Goal: Task Accomplishment & Management: Manage account settings

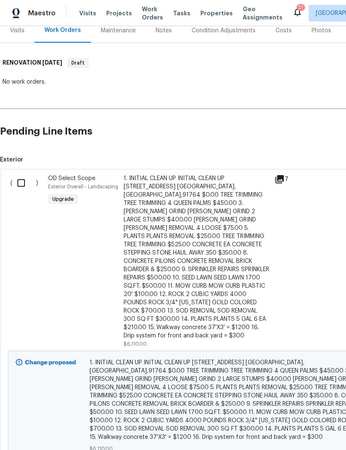
scroll to position [107, 0]
click at [24, 175] on input "checkbox" at bounding box center [24, 183] width 24 height 17
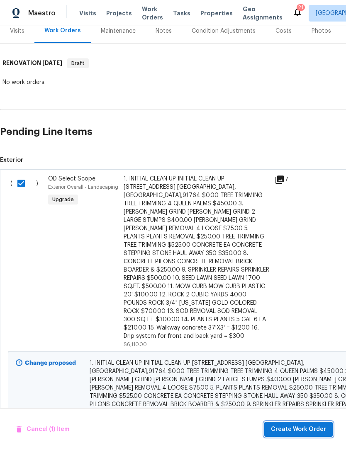
click at [307, 430] on span "Create Work Order" at bounding box center [298, 430] width 55 height 10
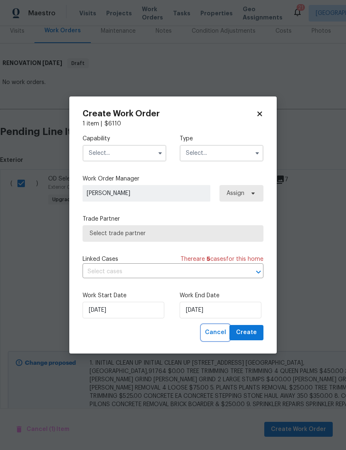
click at [214, 339] on button "Cancel" at bounding box center [215, 332] width 28 height 15
checkbox input "false"
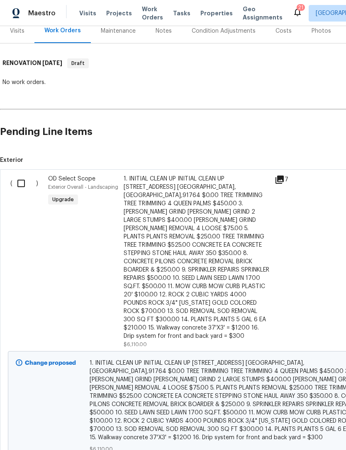
scroll to position [0, 0]
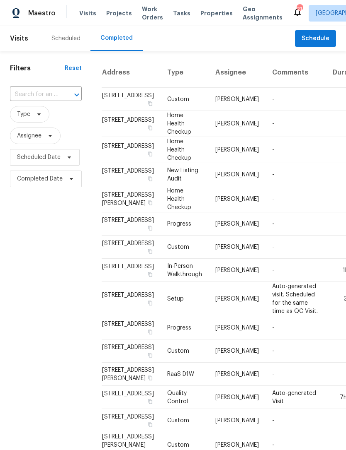
click at [62, 41] on div "Scheduled" at bounding box center [65, 38] width 29 height 8
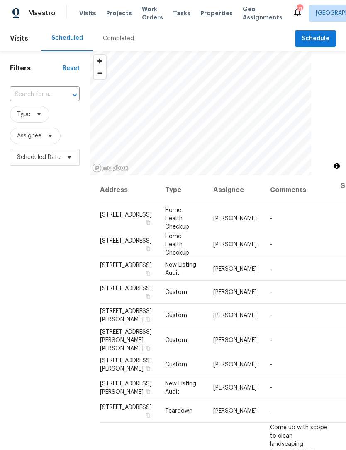
click at [117, 35] on div "Completed" at bounding box center [118, 38] width 31 height 8
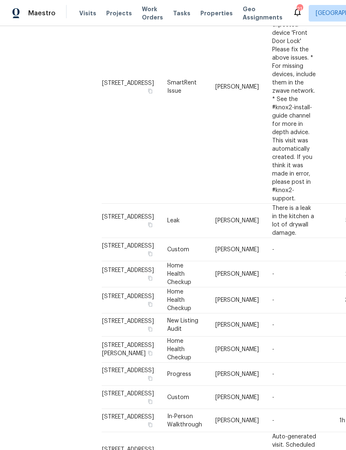
scroll to position [27, 0]
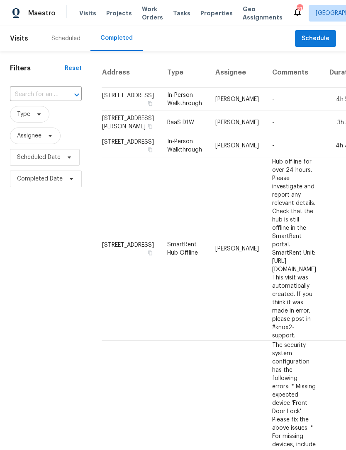
scroll to position [0, 0]
click at [63, 36] on div "Scheduled" at bounding box center [65, 38] width 29 height 8
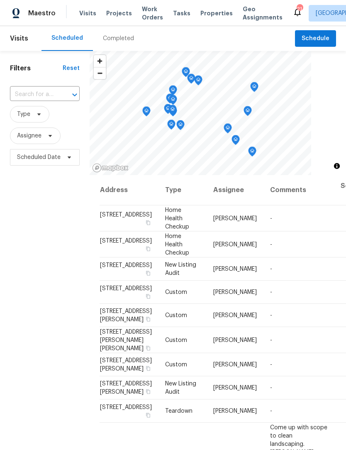
click at [32, 341] on div "Filters Reset ​ Type Assignee Scheduled Date" at bounding box center [44, 293] width 89 height 485
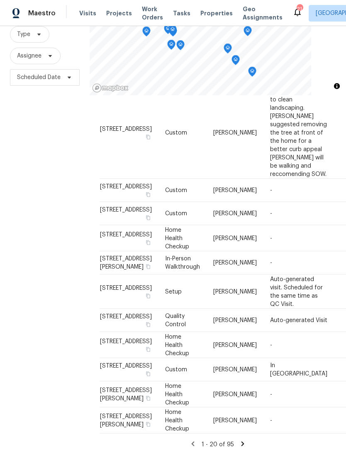
scroll to position [27, 0]
click at [244, 442] on icon at bounding box center [242, 443] width 7 height 7
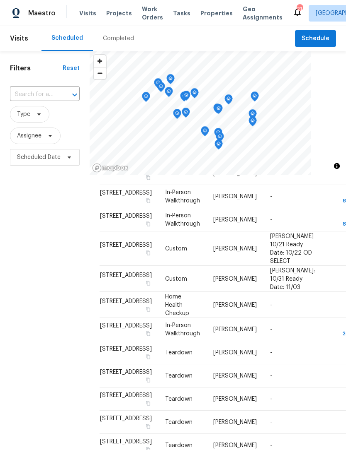
scroll to position [141, 0]
